Goal: Task Accomplishment & Management: Use online tool/utility

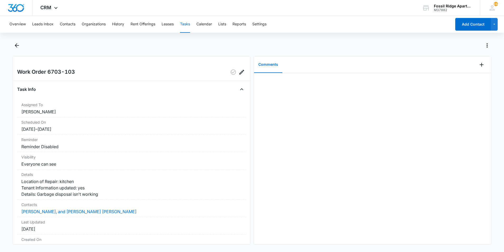
scroll to position [50, 0]
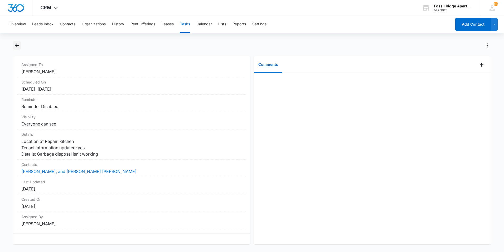
click at [18, 45] on icon "Back" at bounding box center [17, 45] width 4 height 4
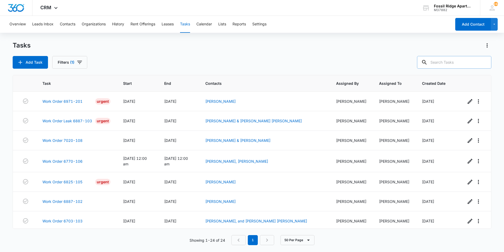
click at [449, 63] on input "text" at bounding box center [454, 62] width 74 height 13
type input "7000-103"
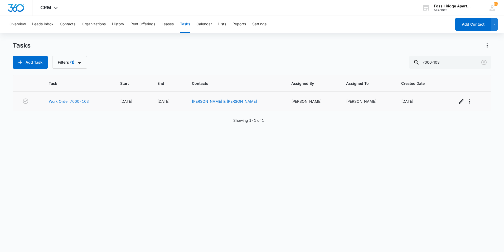
click at [82, 100] on link "Work Order 7000-103" at bounding box center [69, 101] width 40 height 6
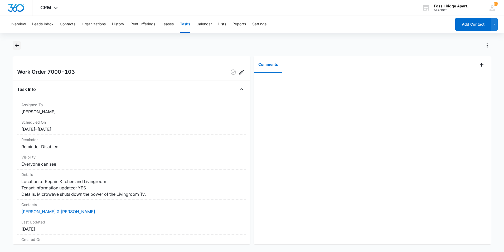
click at [16, 46] on icon "Back" at bounding box center [17, 45] width 6 height 6
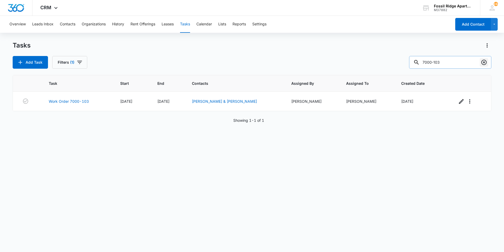
click at [485, 63] on icon "Clear" at bounding box center [484, 62] width 6 height 6
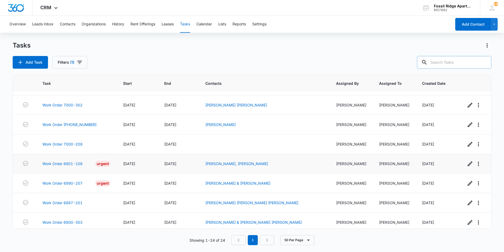
scroll to position [344, 0]
